Goal: Task Accomplishment & Management: Complete application form

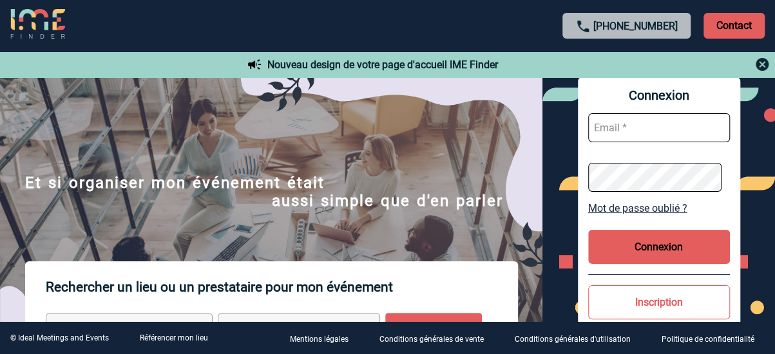
click at [641, 127] on input "text" at bounding box center [659, 127] width 142 height 29
type input "sandrine.arlabosse@sanofi.com"
click at [662, 253] on button "Connexion" at bounding box center [659, 247] width 142 height 34
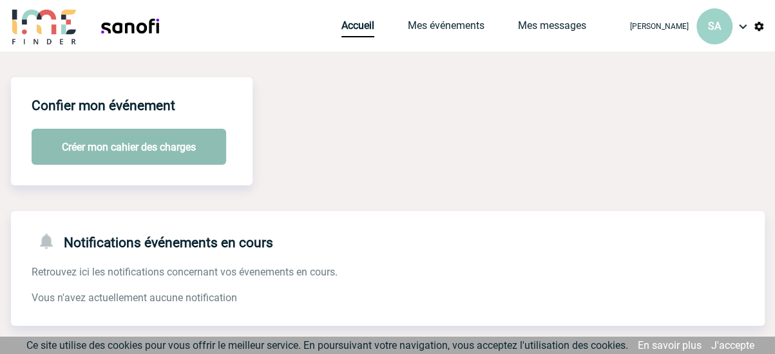
click at [140, 146] on button "Créer mon cahier des charges" at bounding box center [129, 147] width 195 height 36
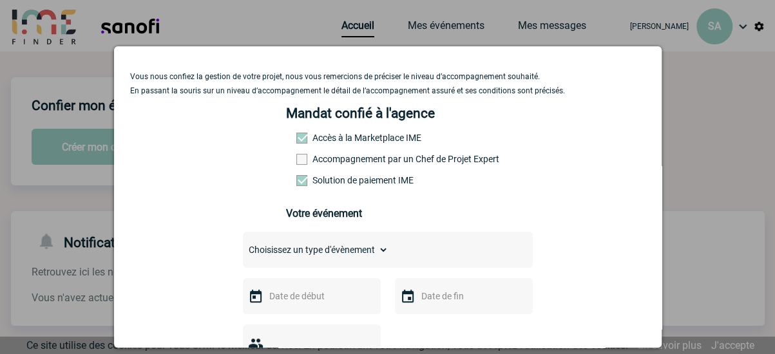
scroll to position [64, 0]
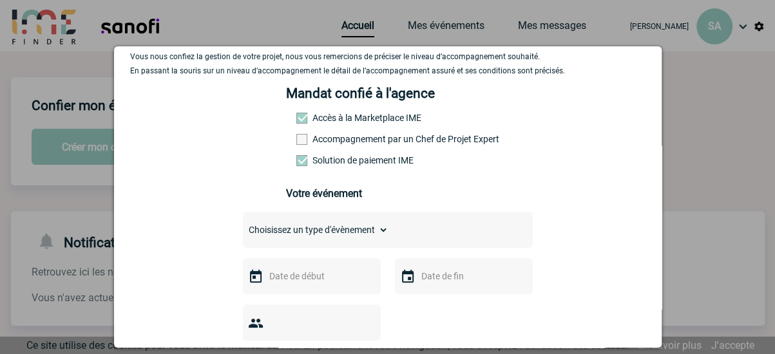
click at [384, 236] on select "Choisissez un type d'évènement Séminaire avec nuitée Séminaire sans nuitée Repa…" at bounding box center [316, 230] width 146 height 18
select select "3"
click at [243, 225] on select "Choisissez un type d'évènement Séminaire avec nuitée Séminaire sans nuitée Repa…" at bounding box center [316, 230] width 146 height 18
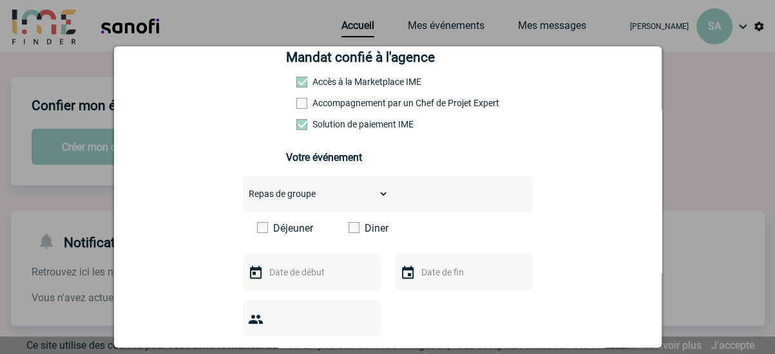
scroll to position [129, 0]
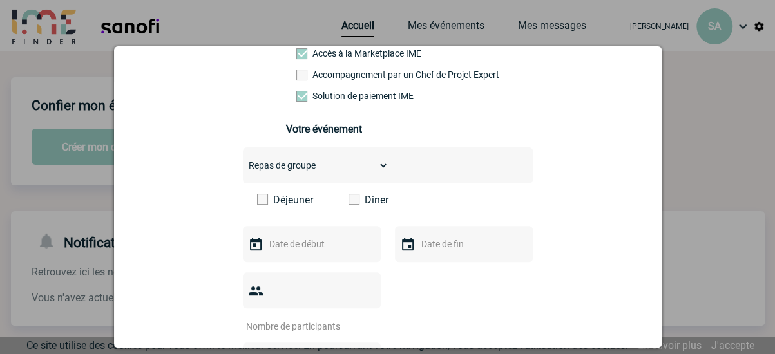
click at [262, 203] on span at bounding box center [262, 199] width 11 height 11
click at [0, 0] on input "Déjeuner" at bounding box center [0, 0] width 0 height 0
click at [292, 248] on input "text" at bounding box center [310, 244] width 89 height 17
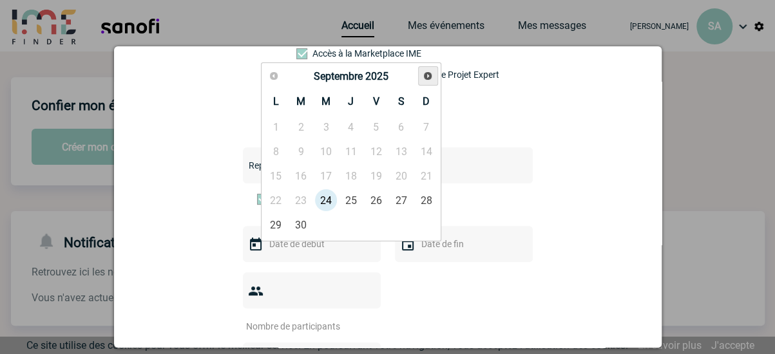
click at [428, 75] on span "Suivant" at bounding box center [428, 76] width 10 height 10
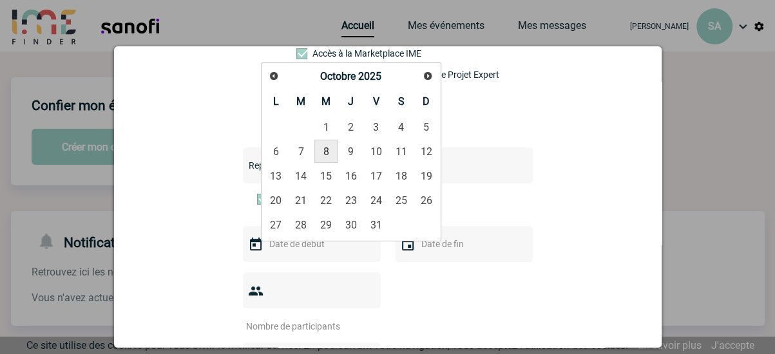
click at [327, 151] on link "8" at bounding box center [326, 151] width 24 height 23
type input "08-10-2025"
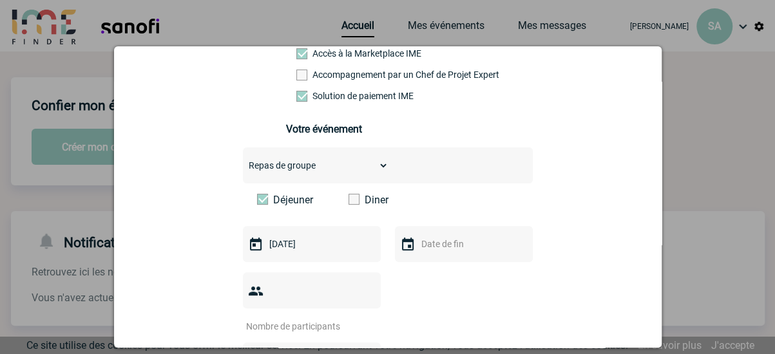
click at [437, 260] on div at bounding box center [464, 244] width 138 height 36
click at [412, 244] on div at bounding box center [464, 244] width 138 height 36
click at [345, 282] on div at bounding box center [312, 291] width 138 height 36
click at [345, 318] on input "number" at bounding box center [303, 326] width 121 height 17
click at [361, 318] on input "1" at bounding box center [303, 326] width 121 height 17
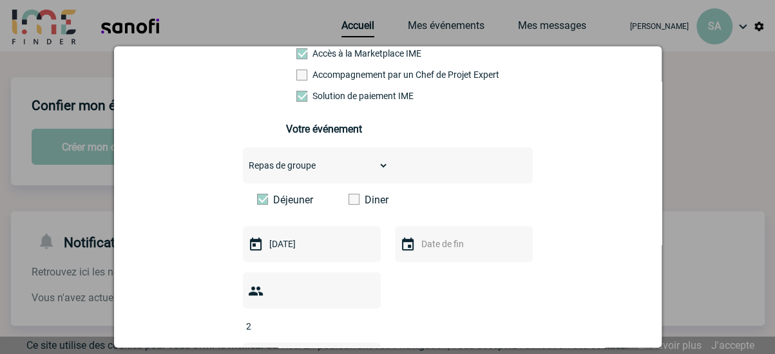
click at [361, 318] on input "2" at bounding box center [303, 326] width 121 height 17
click at [361, 318] on input "3" at bounding box center [303, 326] width 121 height 17
click at [361, 318] on input "4" at bounding box center [303, 326] width 121 height 17
click at [361, 318] on input "5" at bounding box center [303, 326] width 121 height 17
click at [361, 318] on input "6" at bounding box center [303, 326] width 121 height 17
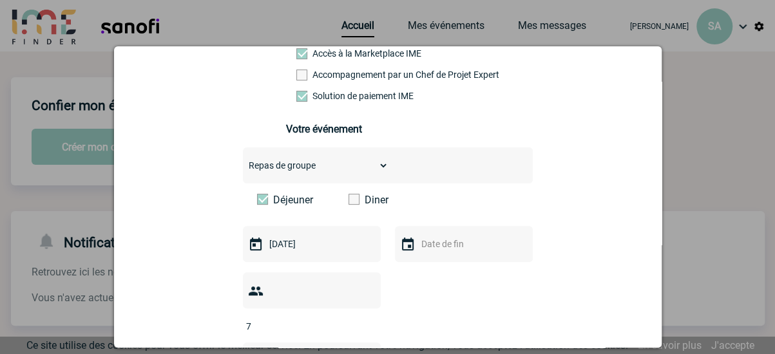
click at [361, 318] on input "7" at bounding box center [303, 326] width 121 height 17
click at [361, 318] on input "8" at bounding box center [303, 326] width 121 height 17
click at [361, 318] on input "9" at bounding box center [303, 326] width 121 height 17
click at [361, 318] on input "10" at bounding box center [303, 326] width 121 height 17
type input "9"
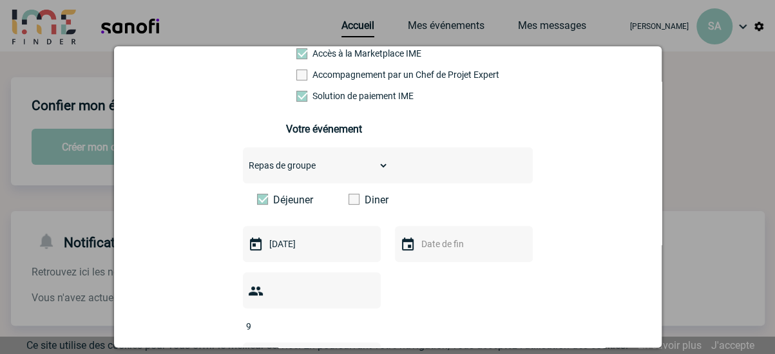
click at [364, 318] on input "9" at bounding box center [303, 326] width 121 height 17
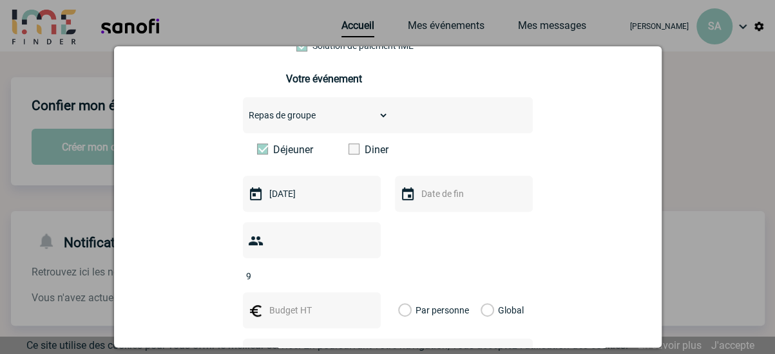
scroll to position [258, 0]
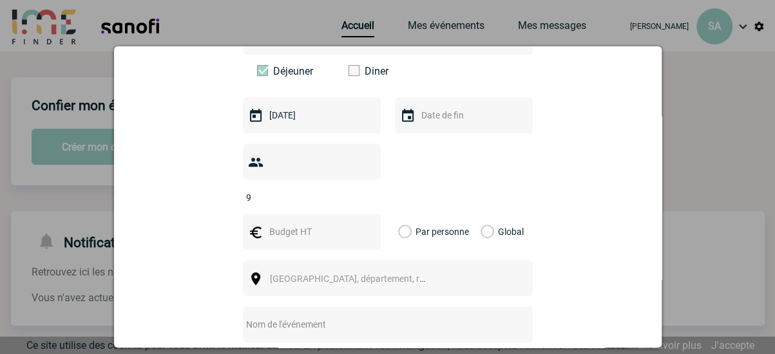
click at [320, 224] on input "text" at bounding box center [310, 232] width 89 height 17
type input "45"
click at [404, 216] on label "Par personne" at bounding box center [405, 232] width 14 height 36
click at [0, 0] on input "Par personne" at bounding box center [0, 0] width 0 height 0
click at [376, 270] on span "Ville, département, région..." at bounding box center [353, 279] width 177 height 18
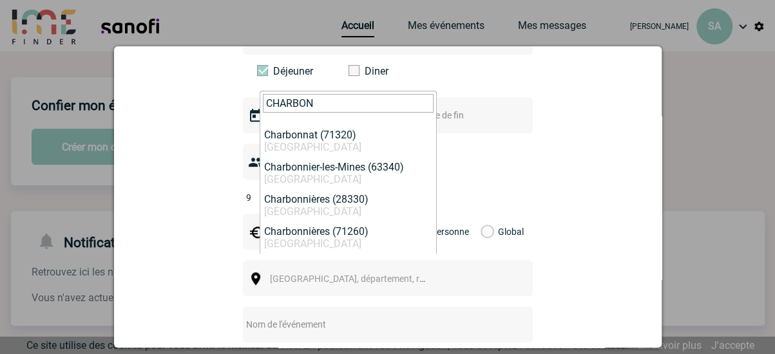
type input "CHARBON"
select select "36297"
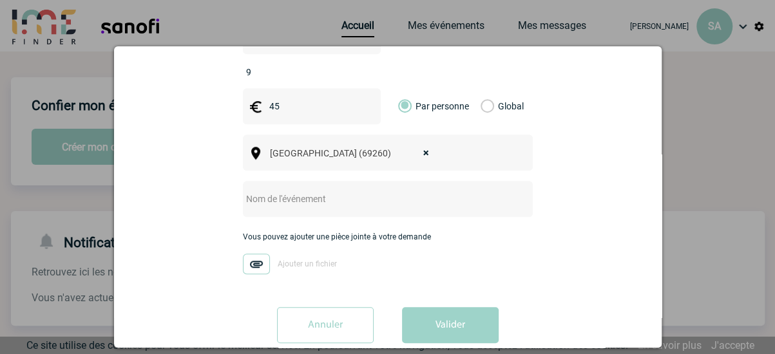
scroll to position [387, 0]
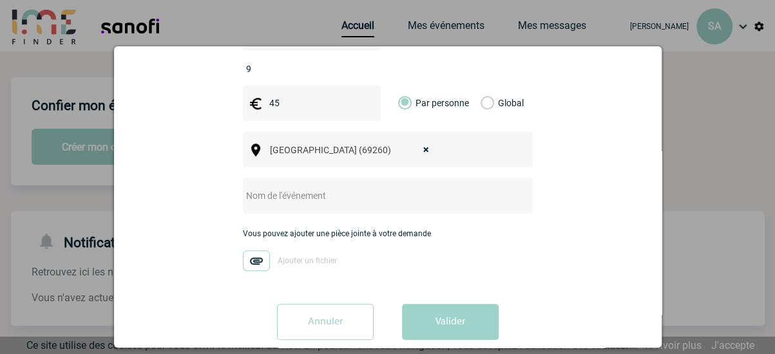
click at [305, 187] on input "text" at bounding box center [371, 195] width 256 height 17
drag, startPoint x: 304, startPoint y: 177, endPoint x: 242, endPoint y: 178, distance: 61.9
click at [243, 187] on input "REPAS 2AUIPE" at bounding box center [371, 195] width 256 height 17
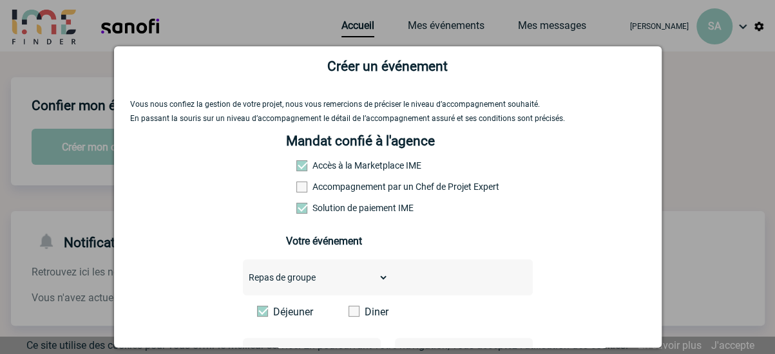
scroll to position [0, 0]
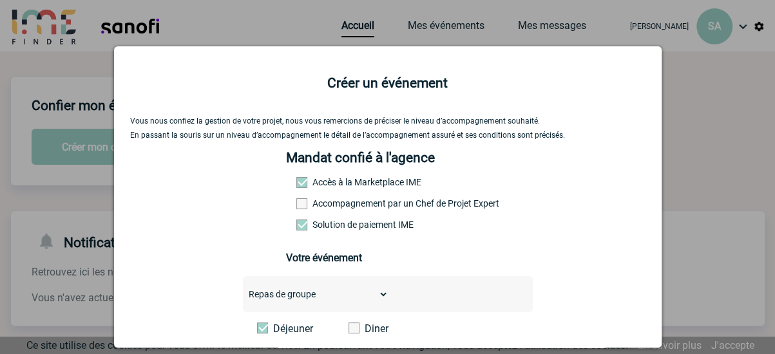
type input "repas équipe [PERSON_NAME]"
click at [393, 303] on div "Choisissez un type d'évènement Séminaire avec nuitée Séminaire sans nuitée Repa…" at bounding box center [388, 294] width 290 height 36
click at [379, 303] on select "Choisissez un type d'évènement Séminaire avec nuitée Séminaire sans nuitée Repa…" at bounding box center [316, 294] width 146 height 18
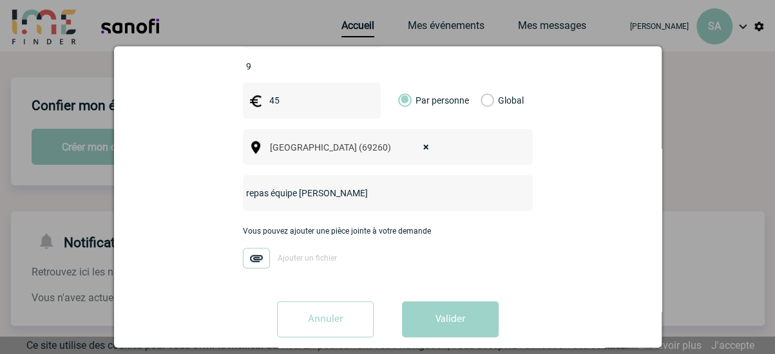
scroll to position [389, 0]
click at [421, 302] on button "Valider" at bounding box center [450, 320] width 97 height 36
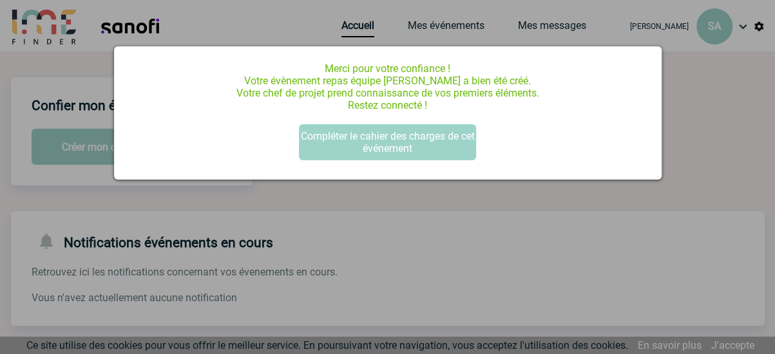
scroll to position [0, 0]
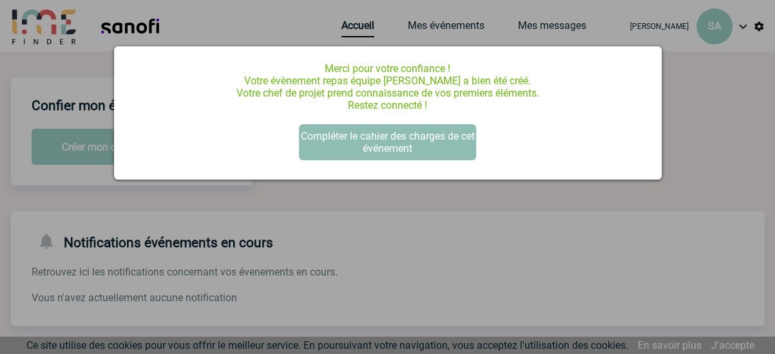
click at [407, 144] on button "Compléter le cahier des charges de cet événement" at bounding box center [387, 142] width 177 height 36
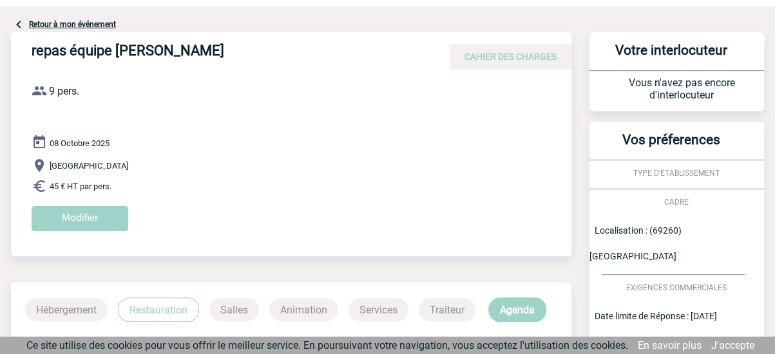
scroll to position [64, 0]
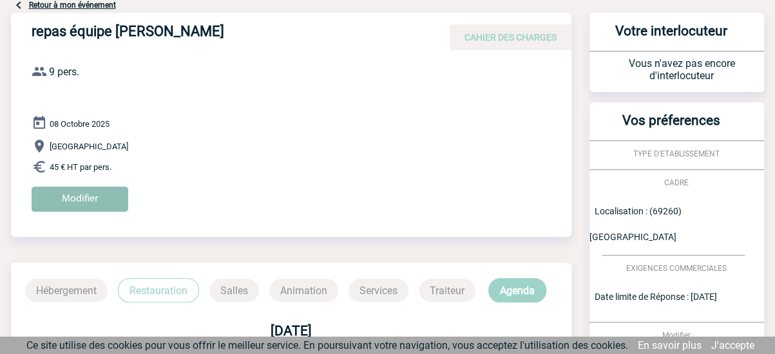
click at [72, 205] on input "Modifier" at bounding box center [80, 199] width 97 height 25
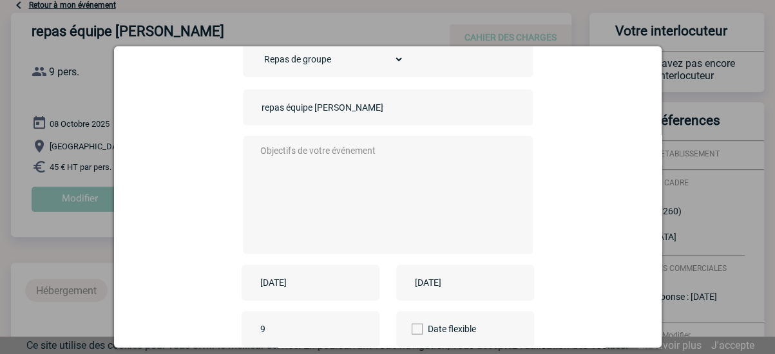
scroll to position [37, 0]
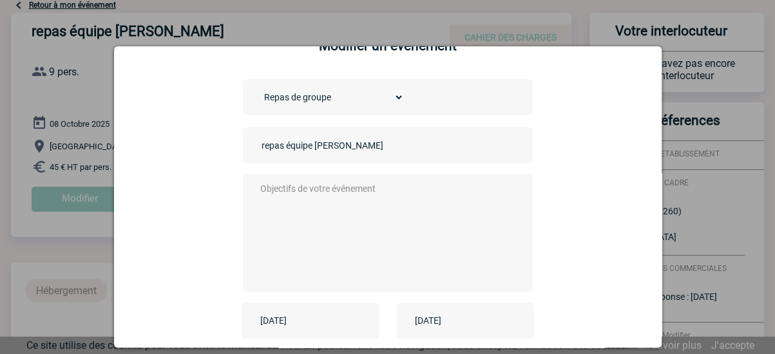
click at [320, 194] on textarea at bounding box center [384, 231] width 254 height 103
paste textarea "le 8 octobre au restaurant Le Cadichon 8 Av. de La Victoire, 69260 Charbonnière…"
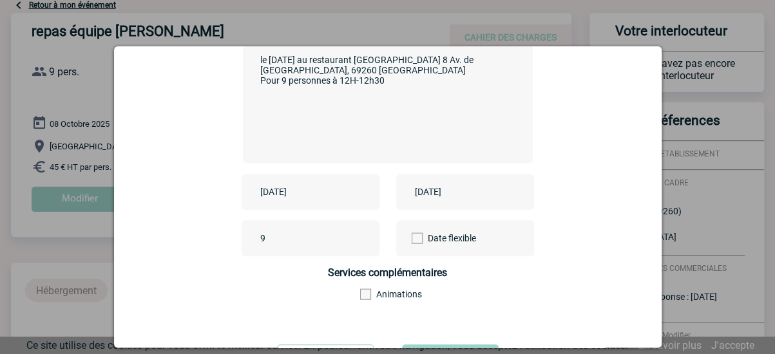
scroll to position [231, 0]
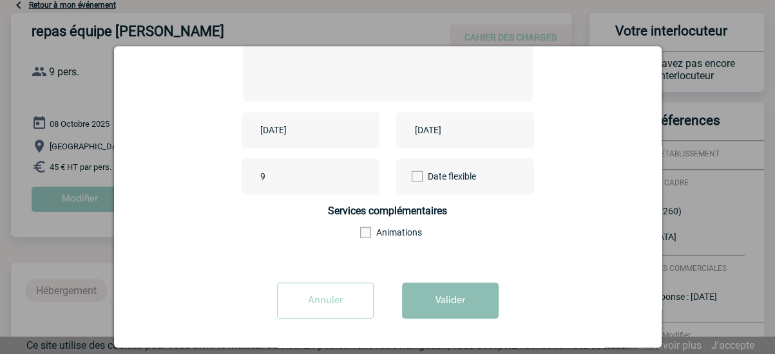
type textarea "le 8 octobre au restaurant Le Cadichon 8 Av. de La Victoire, 69260 Charbonnière…"
click at [426, 300] on button "Valider" at bounding box center [450, 301] width 97 height 36
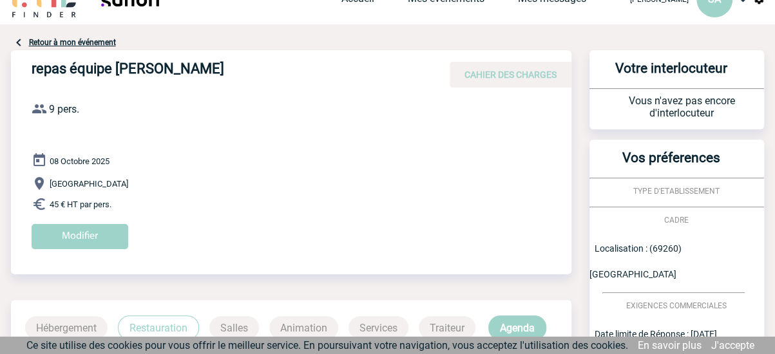
scroll to position [0, 0]
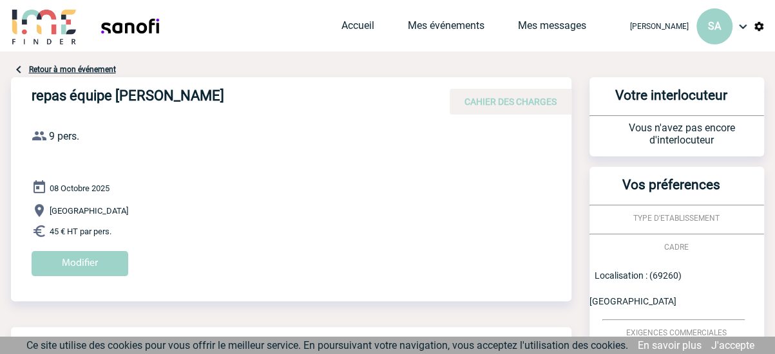
click at [108, 73] on link "Retour à mon événement" at bounding box center [72, 69] width 87 height 9
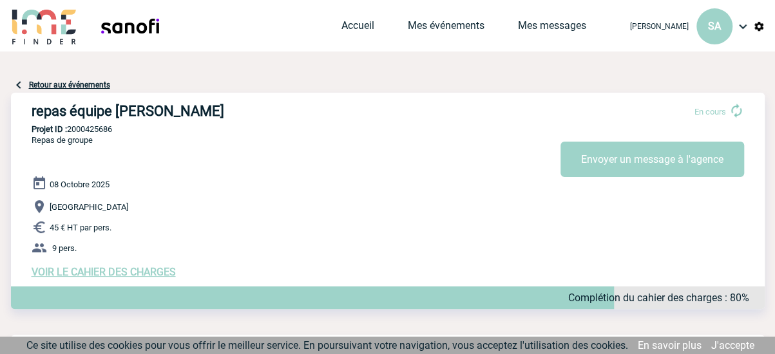
drag, startPoint x: 41, startPoint y: 127, endPoint x: 128, endPoint y: 133, distance: 87.2
click at [128, 133] on p "Projet ID : 2000425686" at bounding box center [388, 129] width 754 height 10
drag, startPoint x: 128, startPoint y: 133, endPoint x: 108, endPoint y: 132, distance: 20.6
copy p "Projet ID : 2000425686"
click at [150, 273] on span "VOIR LE CAHIER DES CHARGES" at bounding box center [104, 272] width 144 height 12
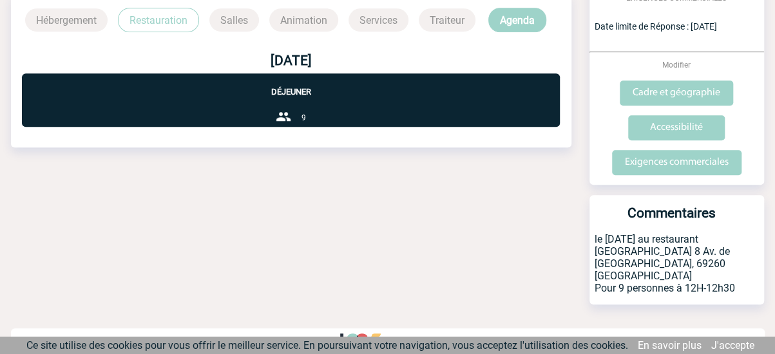
scroll to position [336, 0]
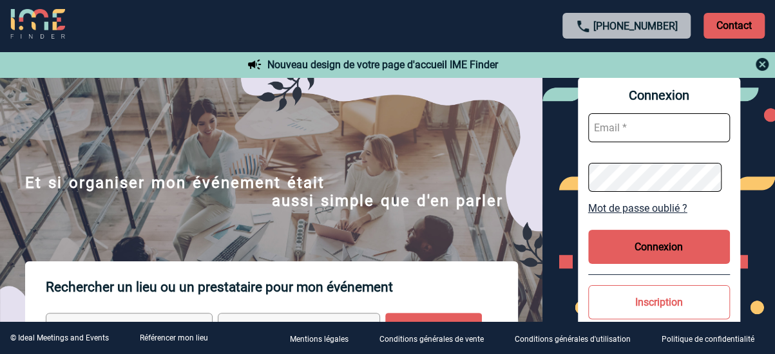
click at [632, 122] on input "text" at bounding box center [659, 127] width 142 height 29
type input "sandrine.arlabosse@sanofi.com"
click at [652, 252] on button "Connexion" at bounding box center [659, 247] width 142 height 34
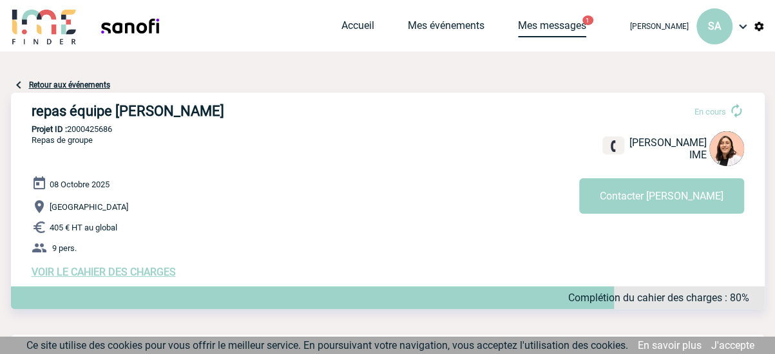
click at [549, 28] on link "Mes messages" at bounding box center [552, 28] width 68 height 18
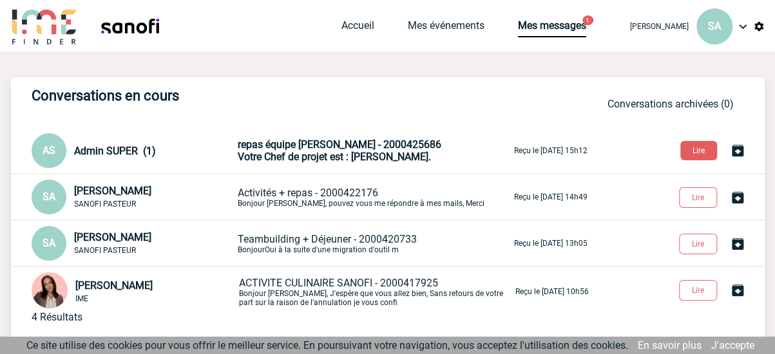
click at [336, 154] on span "Votre Chef de projet est : NOBLET Melissa." at bounding box center [334, 157] width 193 height 12
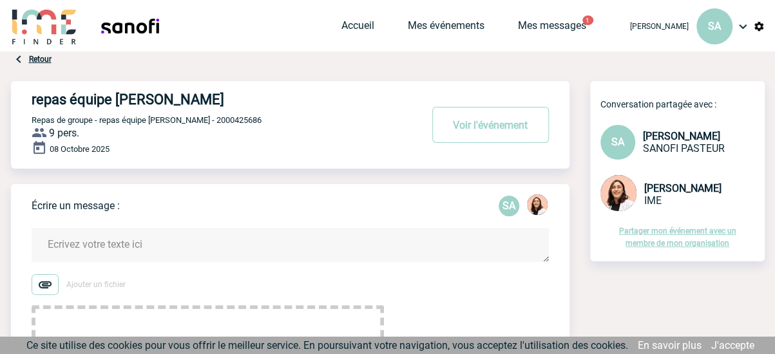
click at [167, 246] on textarea at bounding box center [290, 245] width 517 height 34
click at [206, 243] on textarea "parfait, je vais être off le 25 et 26 / 09, de retour lundi 29," at bounding box center [290, 281] width 517 height 106
click at [298, 244] on textarea "parfait, je vais être off le 25 et 26/09, de retour lundi 29," at bounding box center [290, 281] width 517 height 106
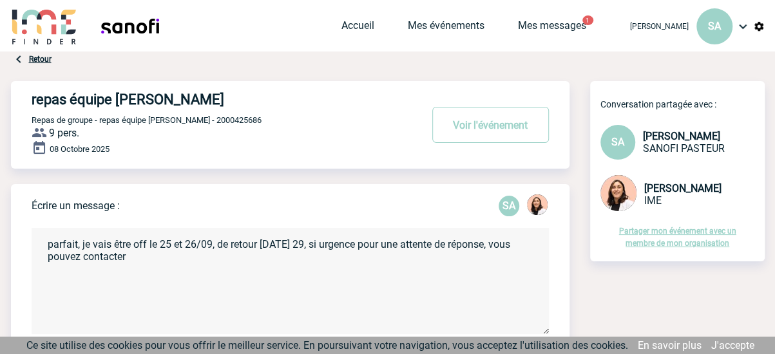
paste textarea "Eric.Abachin@sanofi.com"
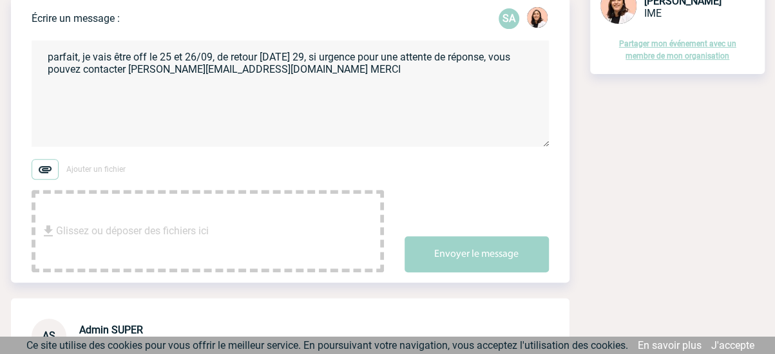
scroll to position [193, 0]
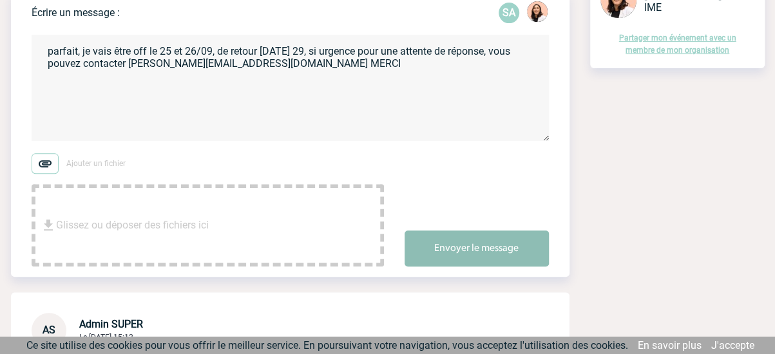
type textarea "parfait, je vais être off le 25 et 26/09, de retour lundi 29, si urgence pour u…"
click at [463, 248] on button "Envoyer le message" at bounding box center [477, 249] width 144 height 36
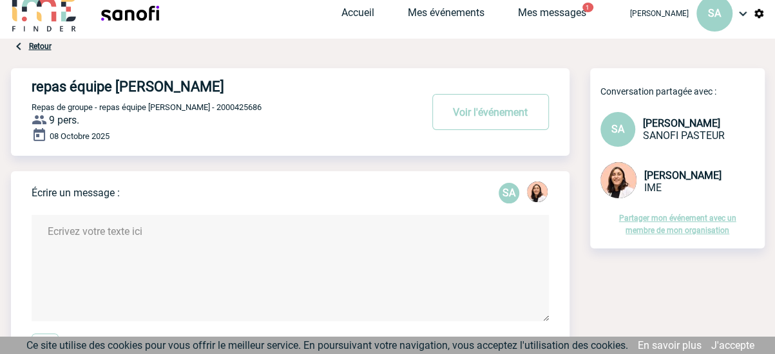
scroll to position [0, 0]
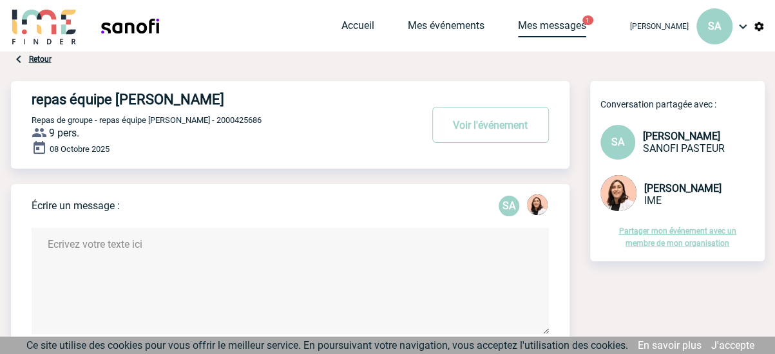
click at [518, 21] on link "Mes messages" at bounding box center [552, 28] width 68 height 18
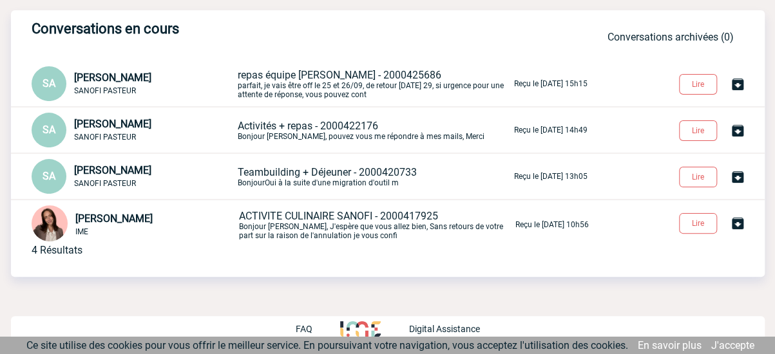
scroll to position [3, 0]
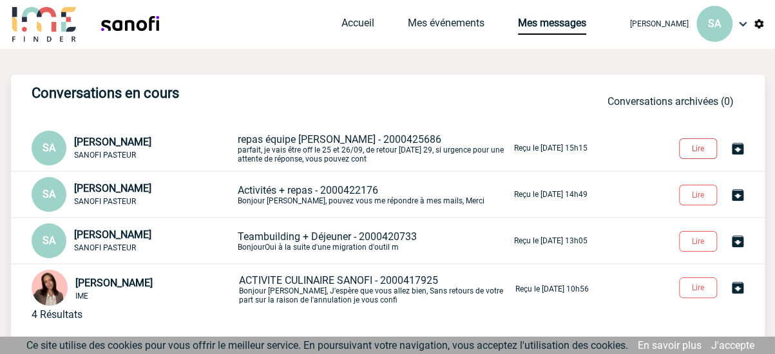
click at [690, 149] on button "Lire" at bounding box center [698, 149] width 38 height 21
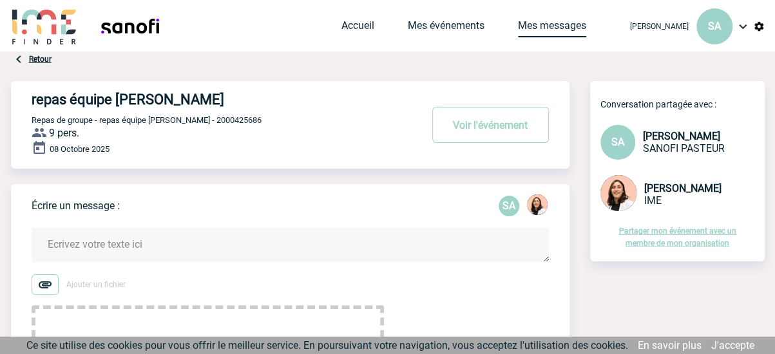
click at [546, 23] on link "Mes messages" at bounding box center [552, 28] width 68 height 18
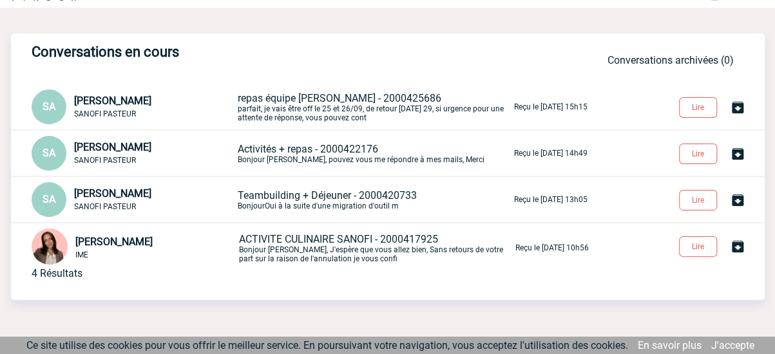
scroll to position [64, 0]
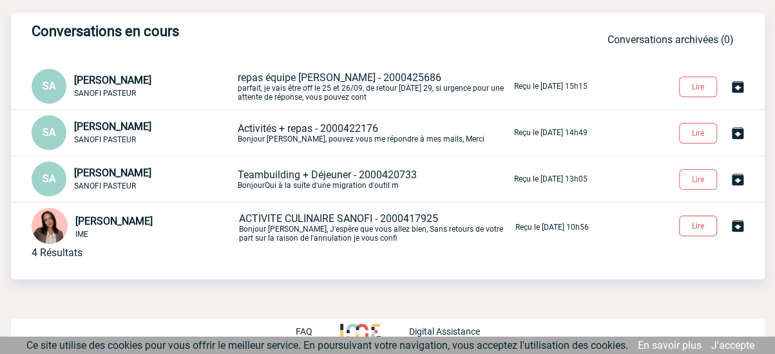
click at [707, 233] on button "Lire" at bounding box center [698, 226] width 38 height 21
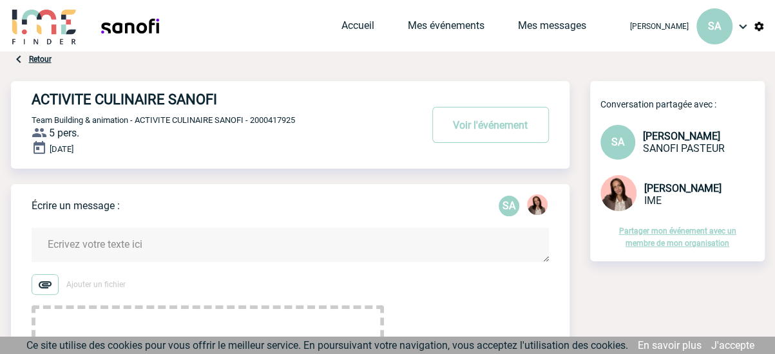
click at [468, 23] on span "Mes événements" at bounding box center [463, 25] width 110 height 12
click at [448, 26] on link "Mes événements" at bounding box center [446, 28] width 77 height 18
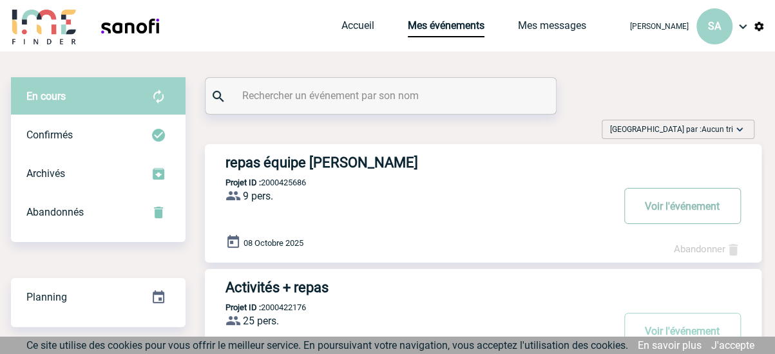
click at [667, 202] on button "Voir l'événement" at bounding box center [682, 206] width 117 height 36
